Goal: Task Accomplishment & Management: Complete application form

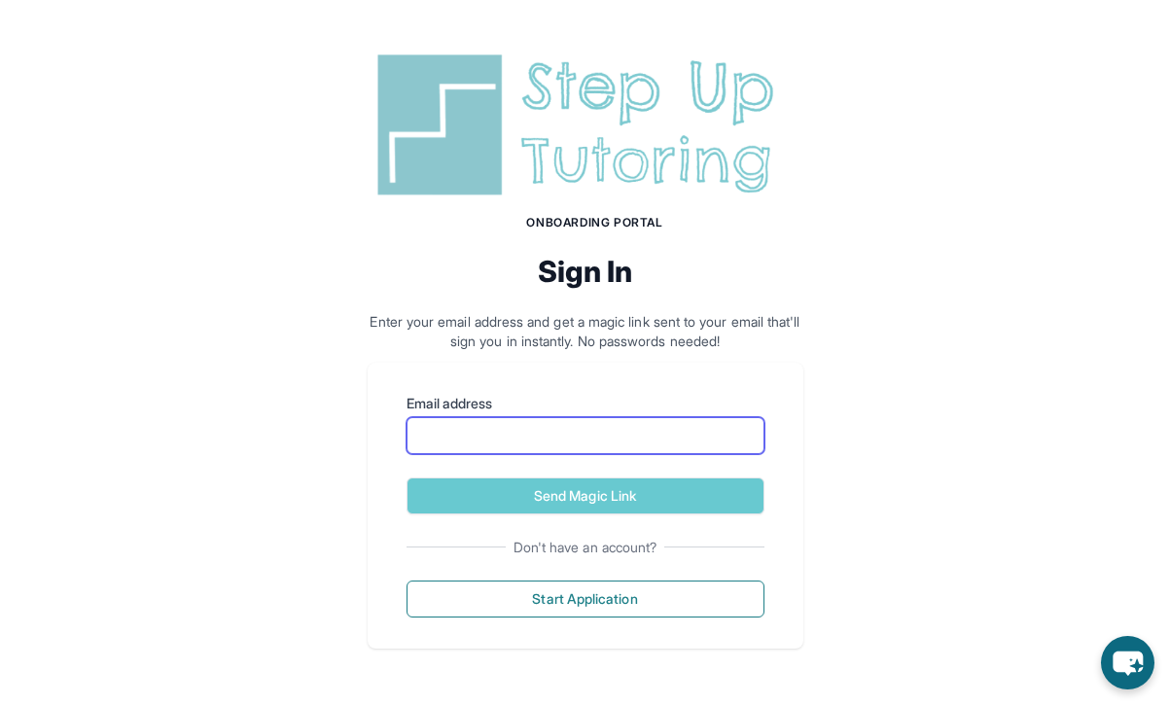
click at [587, 442] on input "Email address" at bounding box center [585, 435] width 358 height 37
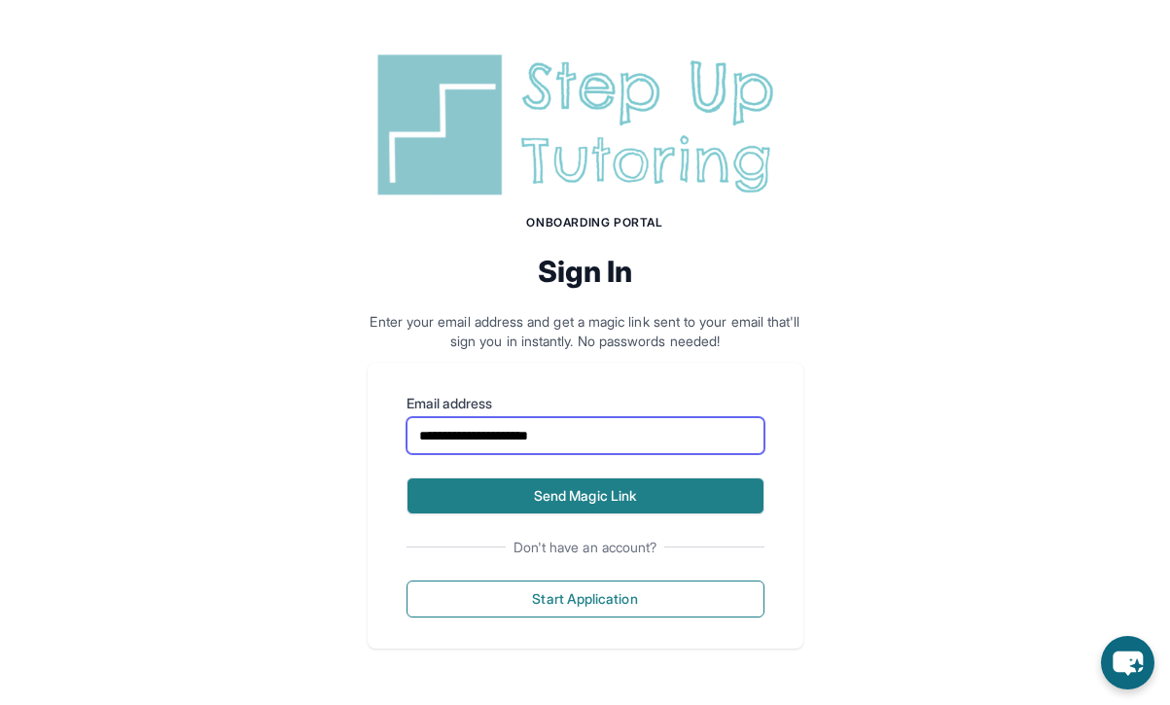
type input "**********"
click at [522, 492] on button "Send Magic Link" at bounding box center [585, 495] width 358 height 37
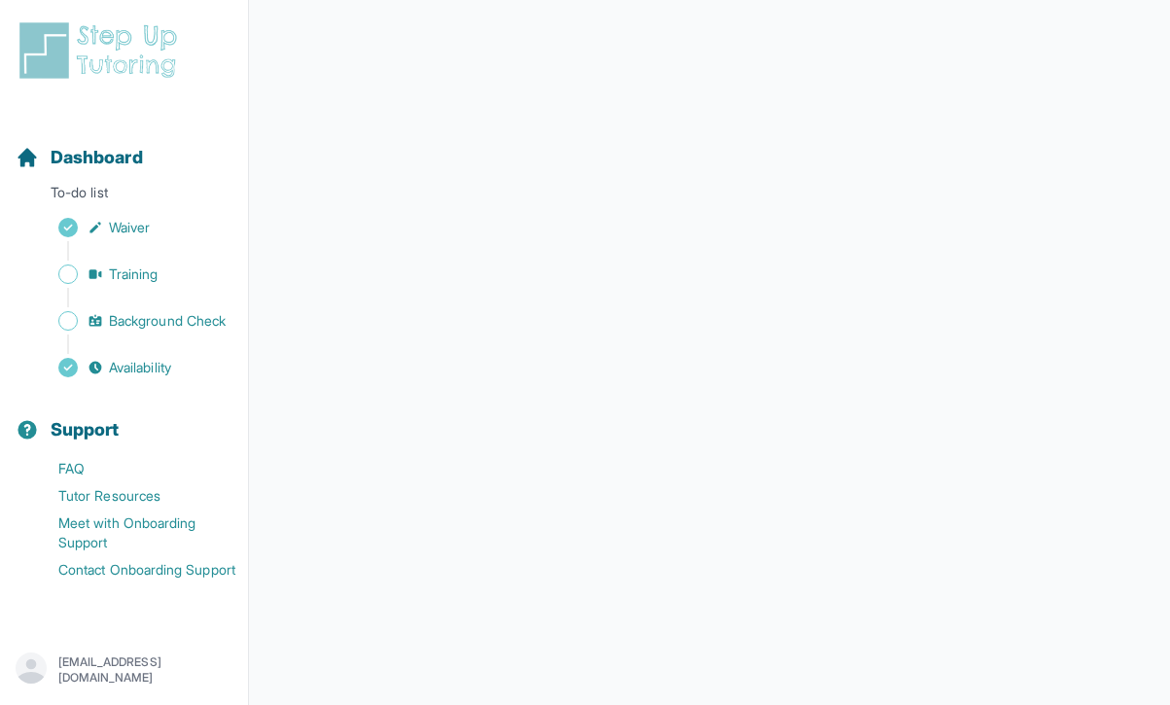
scroll to position [287, 0]
